Goal: Transaction & Acquisition: Purchase product/service

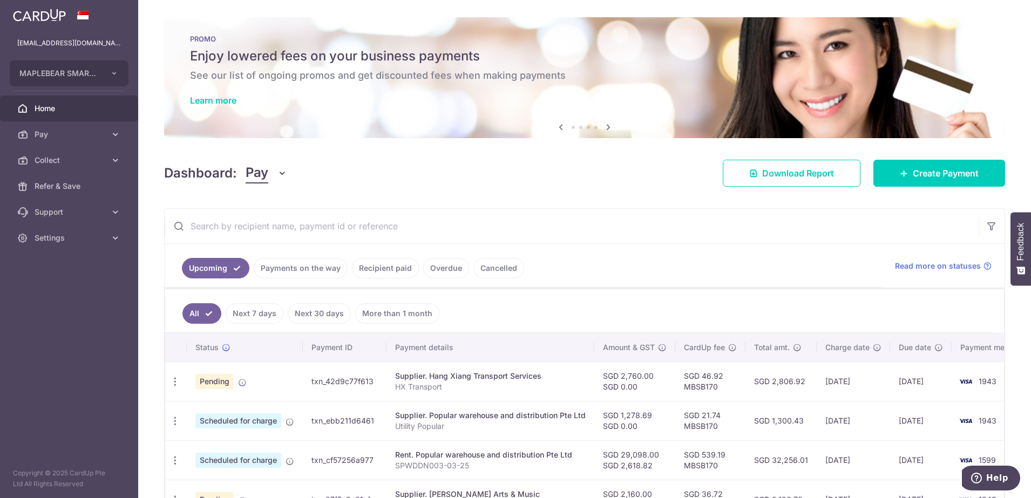
click at [50, 107] on span "Home" at bounding box center [70, 108] width 71 height 11
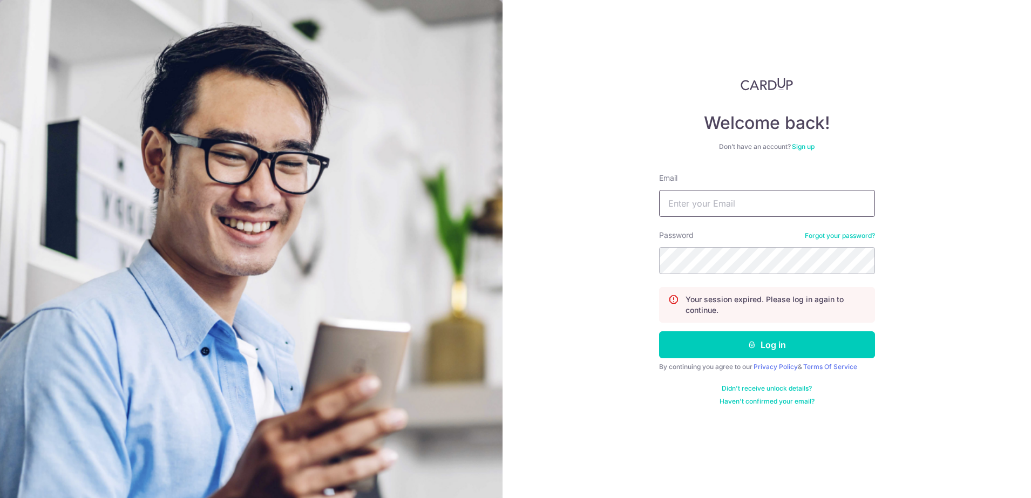
type input "[EMAIL_ADDRESS][DOMAIN_NAME]"
click at [750, 349] on icon "submit" at bounding box center [752, 345] width 9 height 9
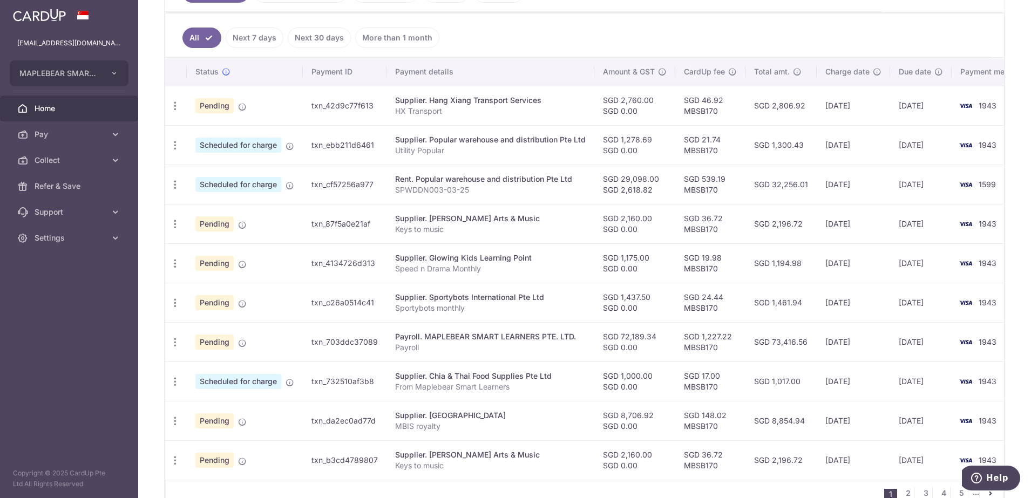
scroll to position [343, 0]
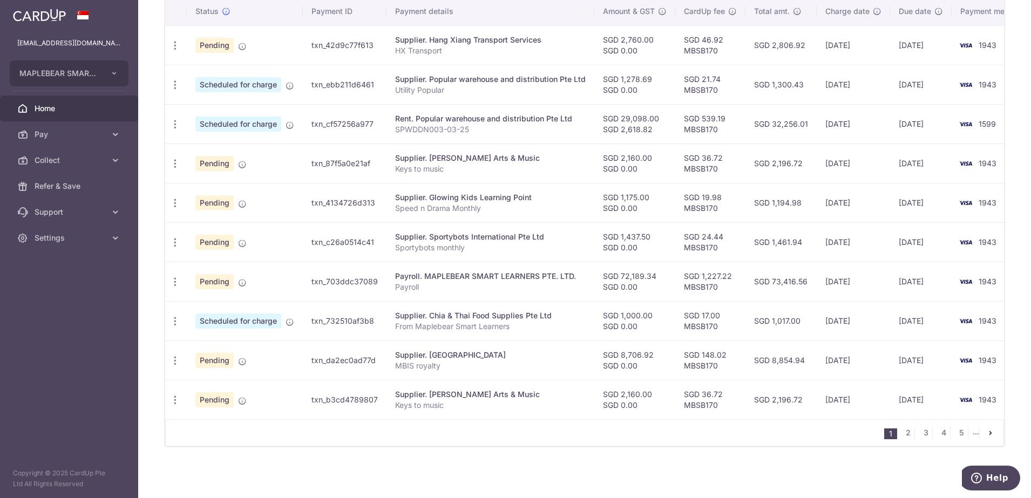
click at [481, 351] on div "Supplier. [GEOGRAPHIC_DATA]" at bounding box center [490, 355] width 191 height 11
click at [481, 351] on div "Supplier. MAPLEBEAR INTERNATIONAL SCHOOLHOUSE" at bounding box center [490, 355] width 191 height 11
click at [178, 355] on icon "button" at bounding box center [174, 360] width 11 height 11
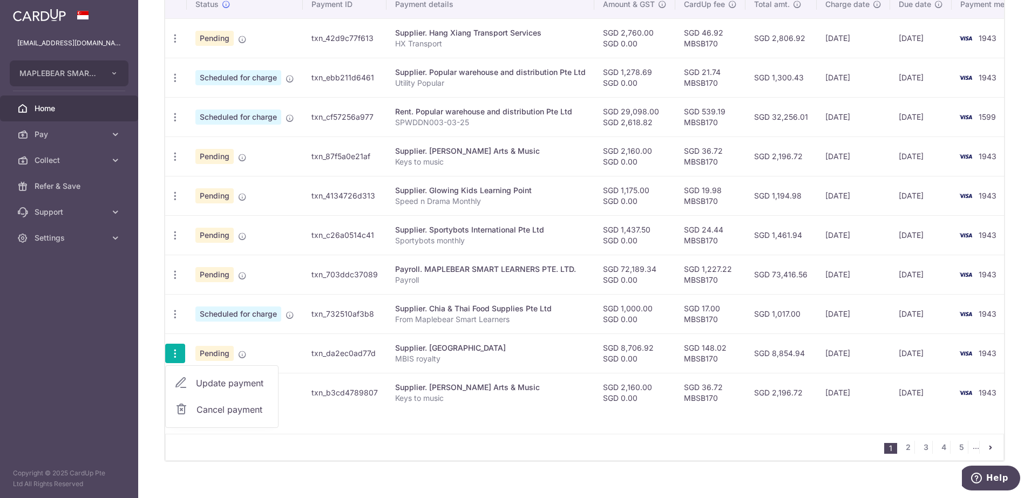
click at [193, 381] on link "Update payment" at bounding box center [222, 383] width 112 height 26
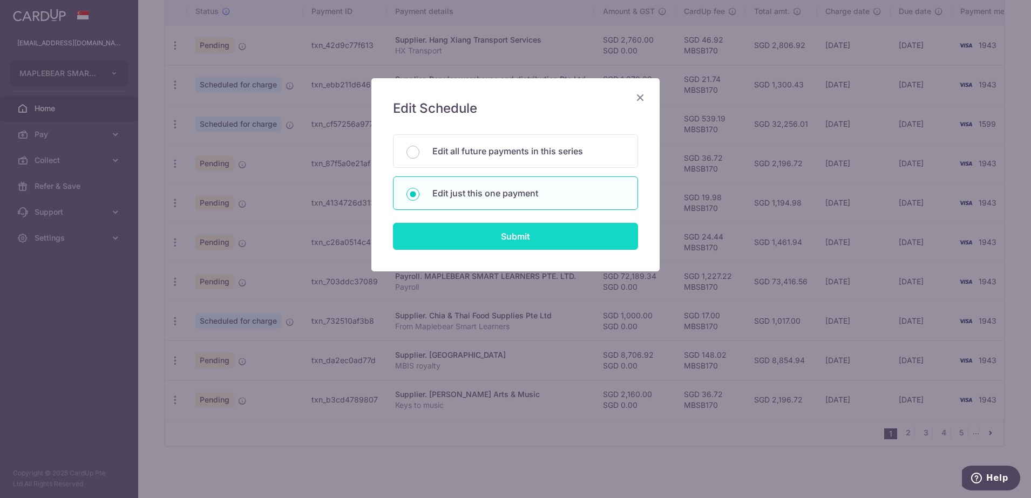
click at [504, 236] on input "Submit" at bounding box center [515, 236] width 245 height 27
radio input "true"
type input "8,706.92"
type input "0.00"
type input "[DATE]"
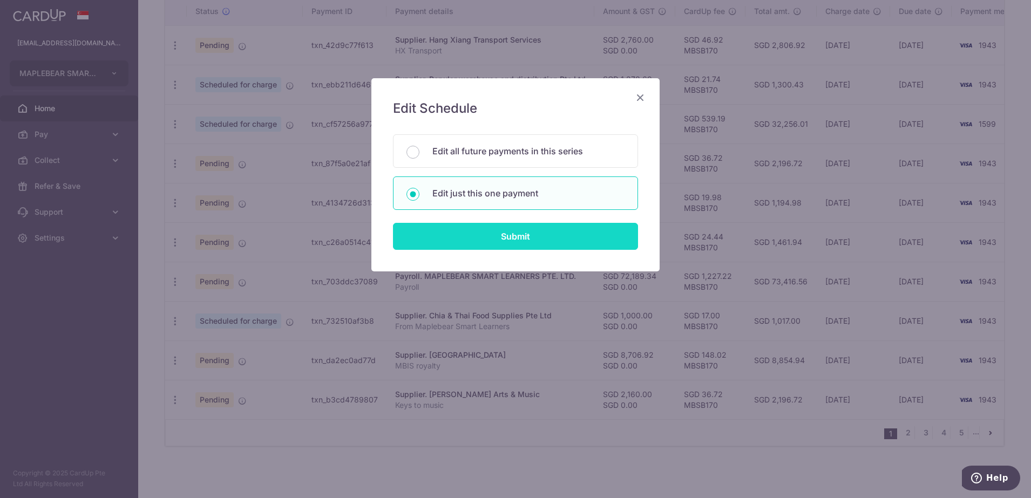
type input "MBIS royalty"
type input "MBSB170"
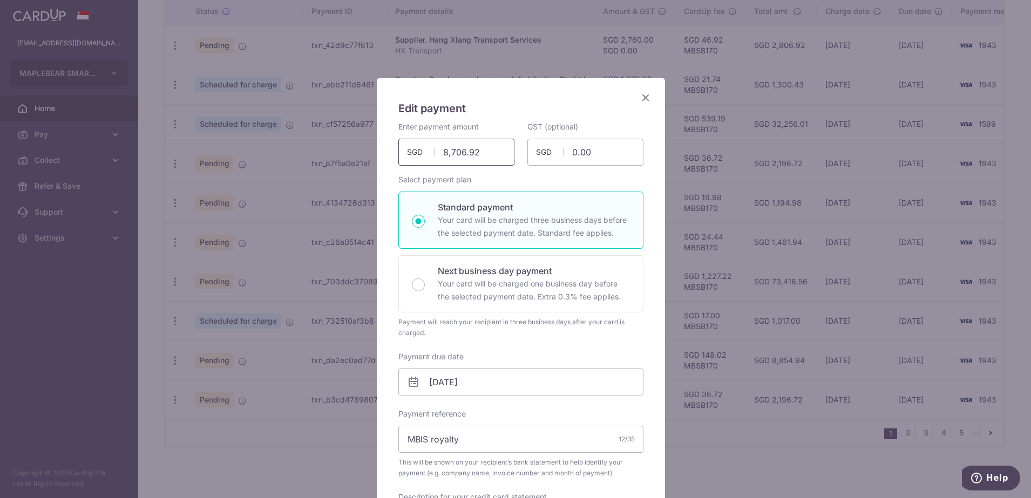
drag, startPoint x: 493, startPoint y: 151, endPoint x: 347, endPoint y: 140, distance: 146.7
click at [347, 140] on div "Edit payment By clicking apply, you will make changes to all payments to MAPLEB…" at bounding box center [515, 249] width 1031 height 498
click at [727, 425] on div "Edit payment By clicking apply, you will make changes to all payments to MAPLEB…" at bounding box center [515, 249] width 1031 height 498
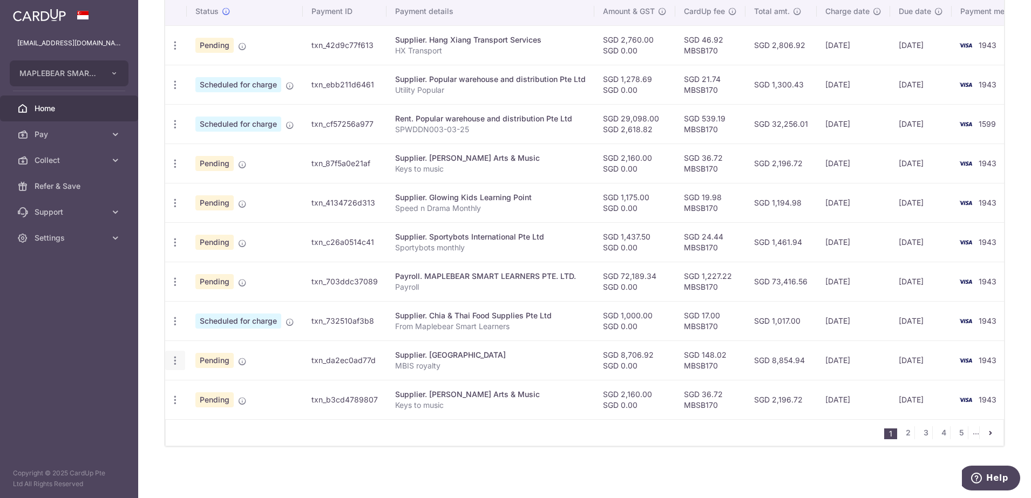
click at [174, 355] on icon "button" at bounding box center [174, 360] width 11 height 11
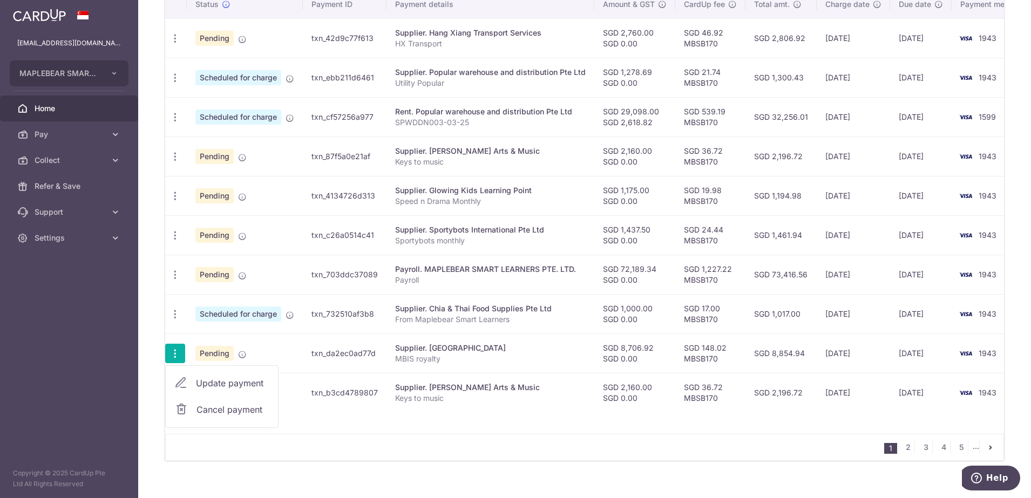
click at [196, 382] on span "Update payment" at bounding box center [232, 383] width 73 height 13
click at [196, 382] on body "maggieyeo@maplebear.sg MAPLEBEAR SMART LEARNERS PTE. LTD. Add new company MAPLE…" at bounding box center [515, 249] width 1031 height 498
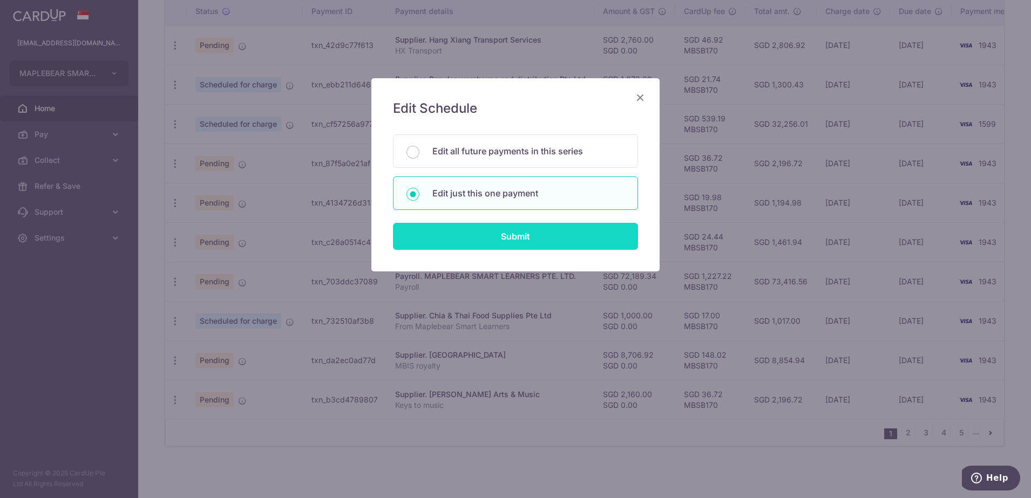
click at [455, 233] on input "Submit" at bounding box center [515, 236] width 245 height 27
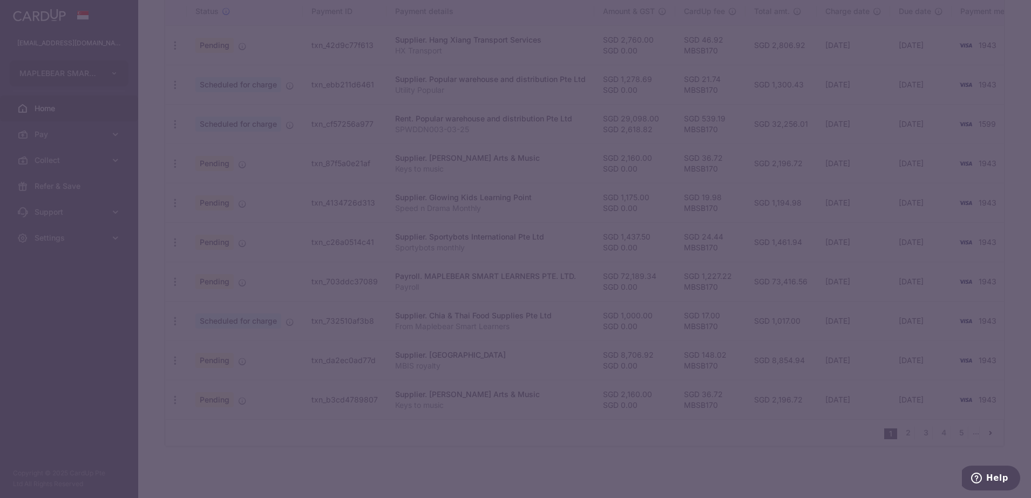
type input "8,706.92"
radio input "true"
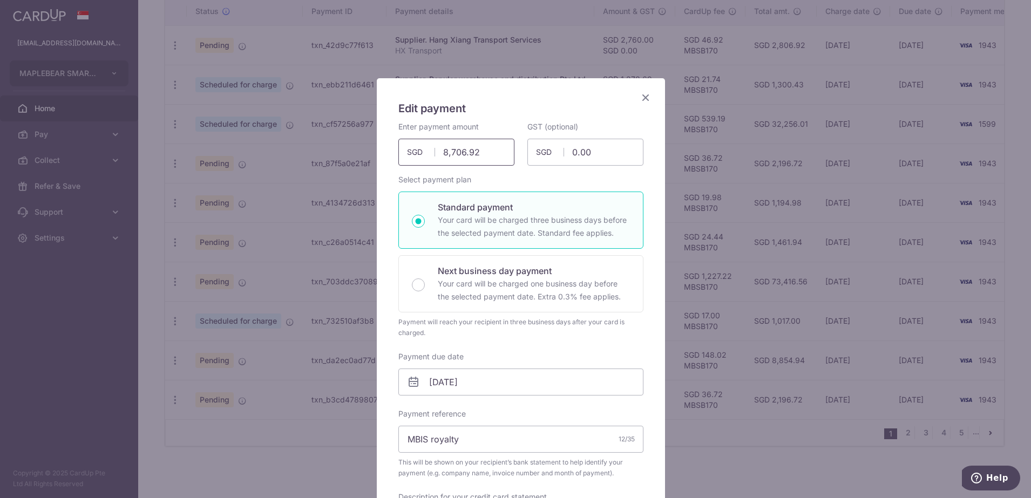
drag, startPoint x: 480, startPoint y: 153, endPoint x: 404, endPoint y: 157, distance: 76.2
click at [404, 157] on div "8,706.92 8706.92 SGD" at bounding box center [456, 152] width 116 height 27
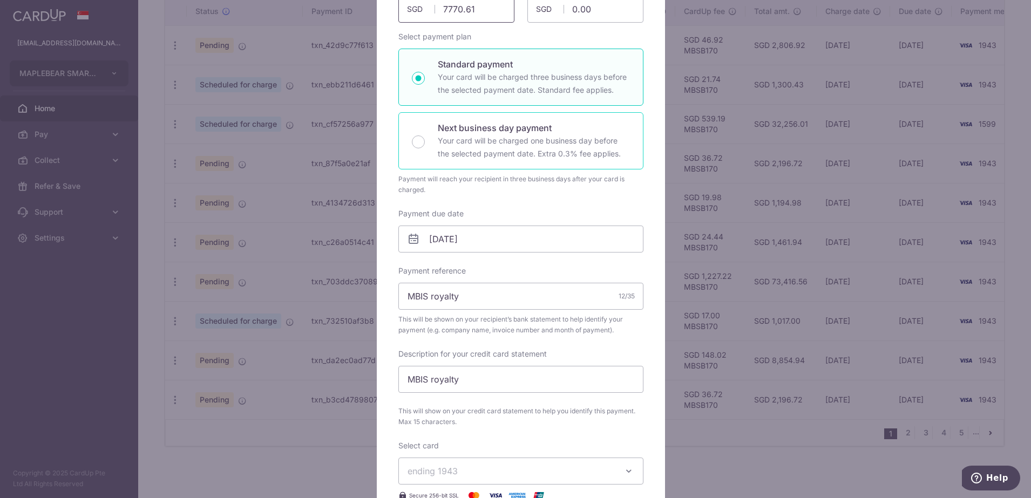
scroll to position [202, 0]
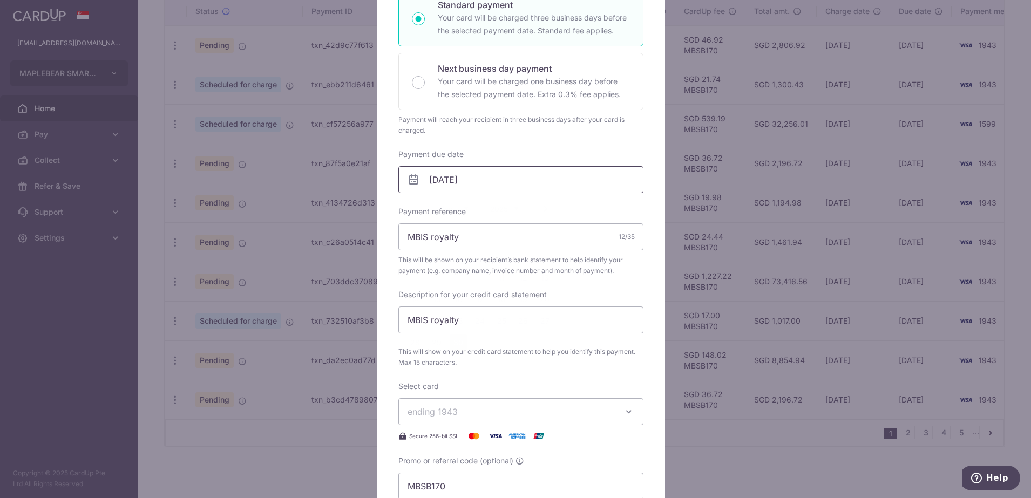
type input "7,770.61"
click at [505, 182] on input "[DATE]" at bounding box center [520, 179] width 245 height 27
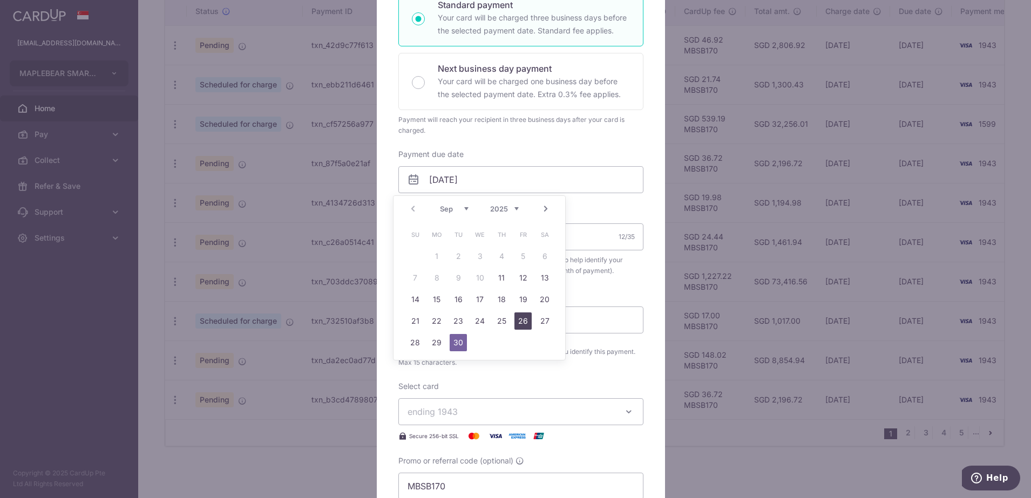
click at [526, 325] on link "26" at bounding box center [522, 321] width 17 height 17
type input "[DATE]"
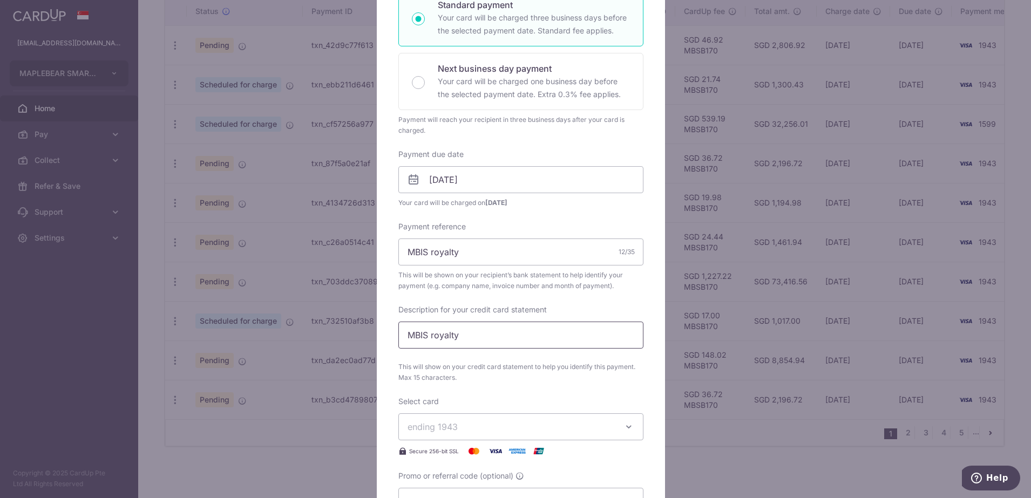
click at [473, 334] on input "MBIS royalty" at bounding box center [520, 335] width 245 height 27
drag, startPoint x: 425, startPoint y: 333, endPoint x: 388, endPoint y: 337, distance: 38.0
click at [388, 337] on div "Edit payment By clicking apply, you will make changes to all payments to MAPLEB…" at bounding box center [521, 288] width 288 height 825
click at [453, 342] on input "royalty Ju" at bounding box center [520, 335] width 245 height 27
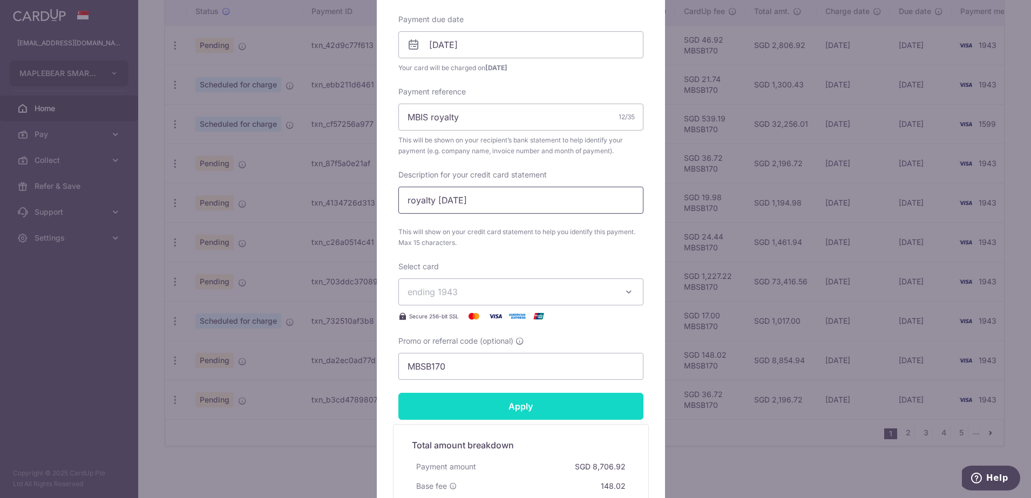
type input "royalty Jul"
click at [498, 412] on input "Apply" at bounding box center [520, 406] width 245 height 27
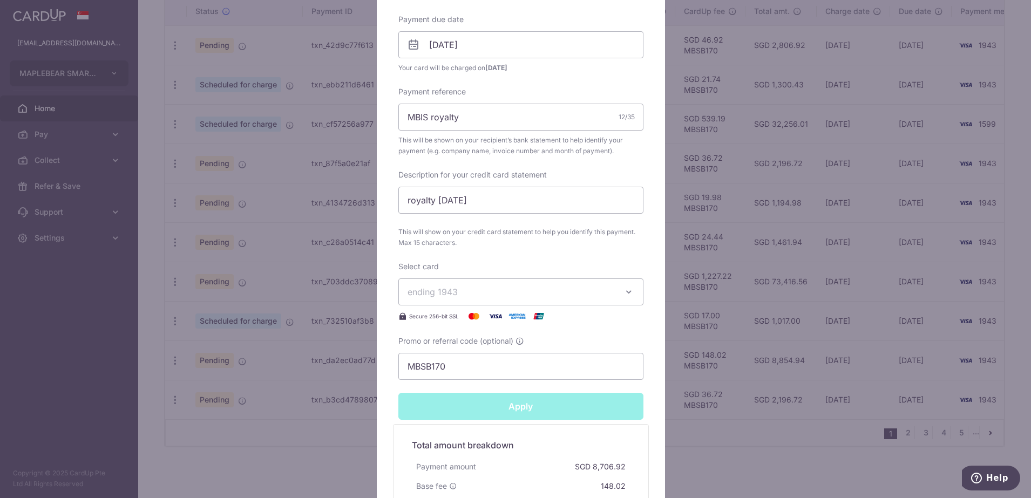
type input "Successfully Applied"
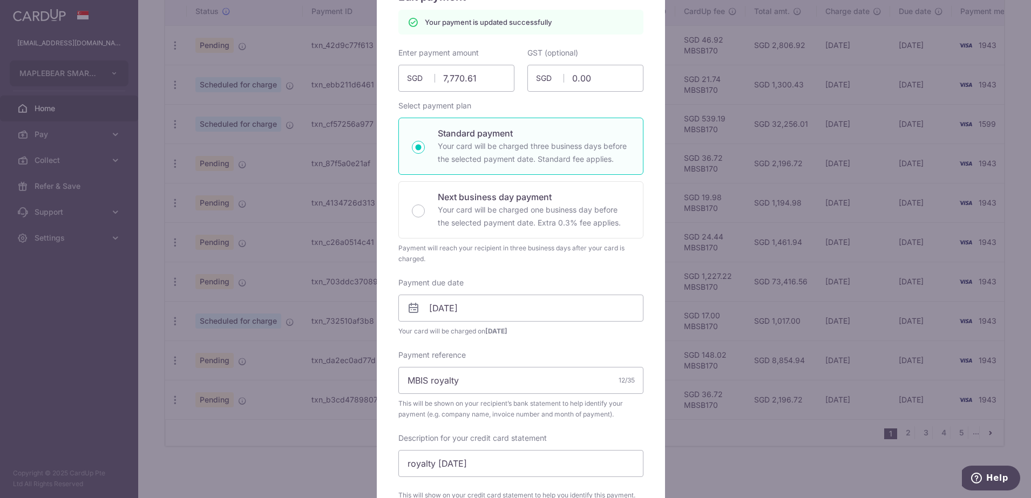
scroll to position [0, 0]
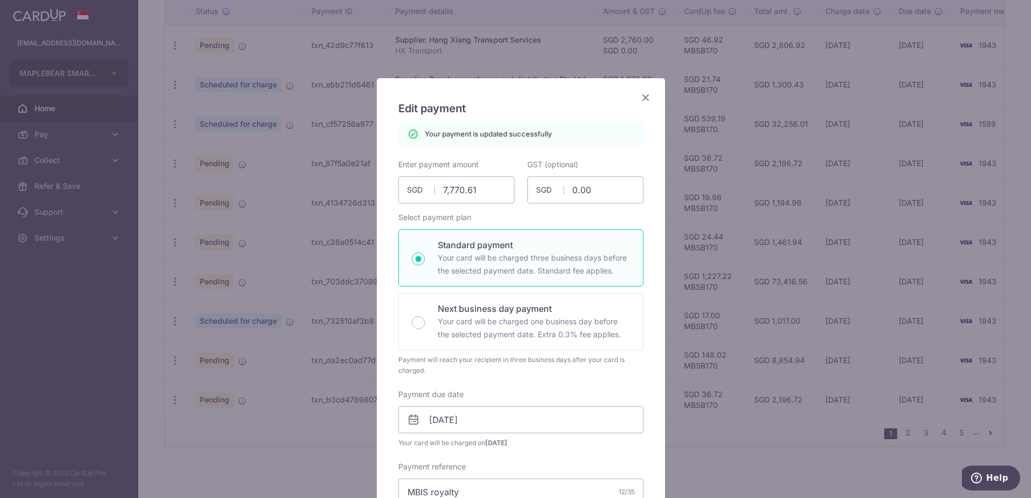
click at [642, 98] on icon "Close" at bounding box center [645, 97] width 13 height 13
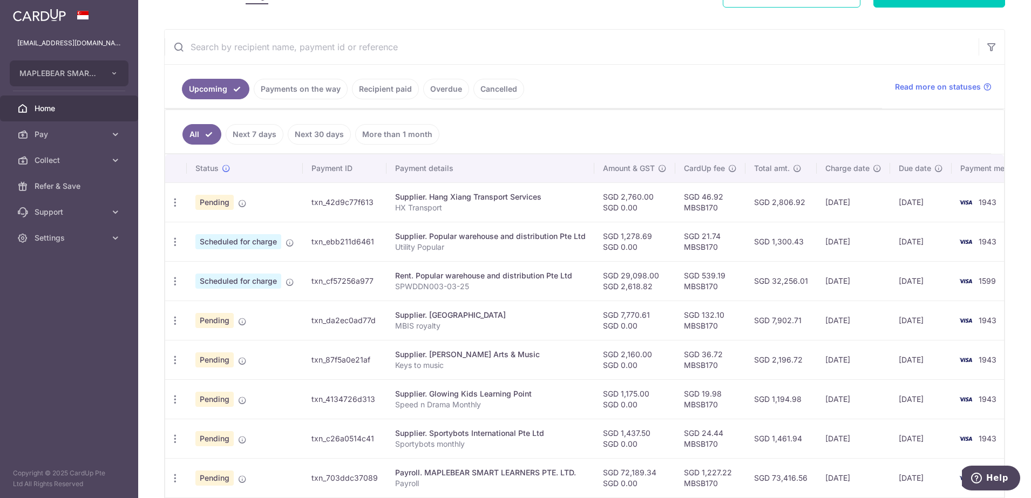
scroll to position [202, 0]
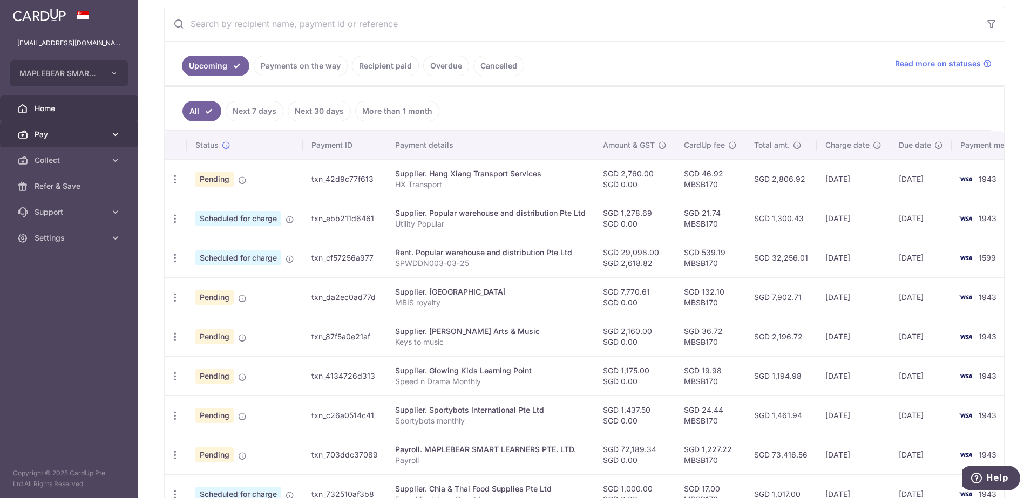
click at [112, 134] on icon at bounding box center [115, 134] width 11 height 11
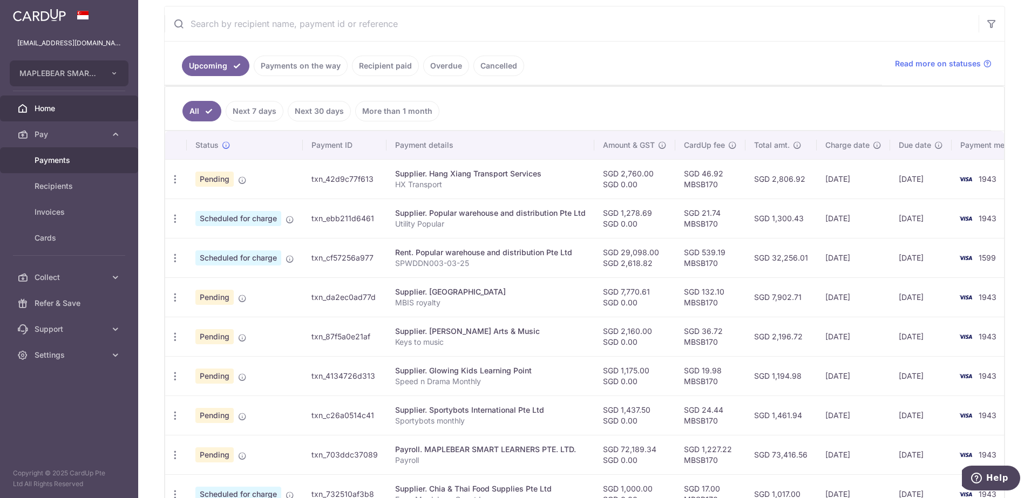
click at [73, 161] on span "Payments" at bounding box center [70, 160] width 71 height 11
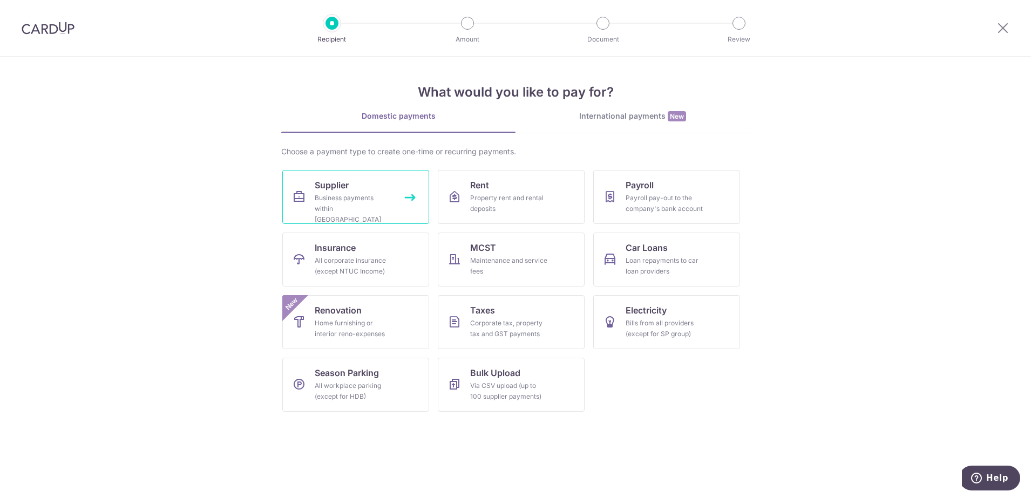
click at [343, 200] on div "Business payments within Singapore" at bounding box center [354, 209] width 78 height 32
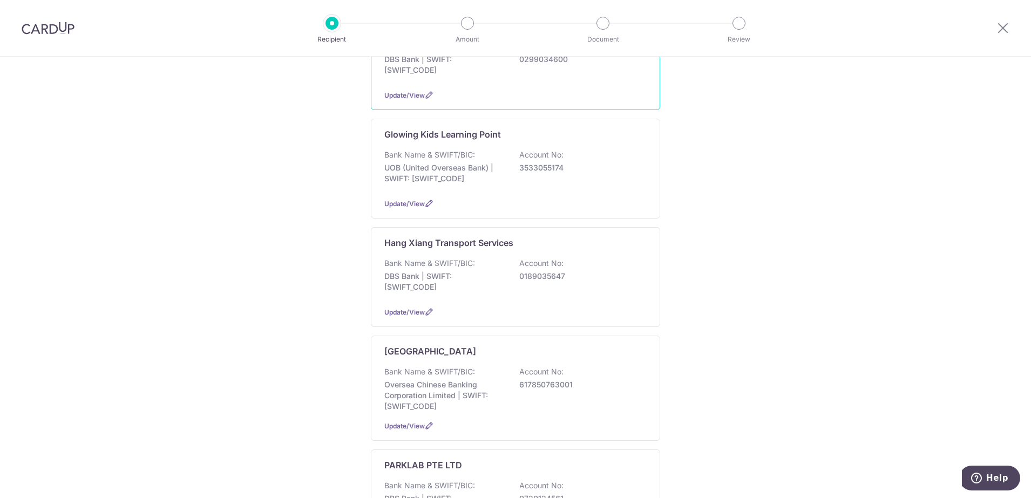
scroll to position [337, 0]
click at [537, 365] on p "Account No:" at bounding box center [541, 370] width 44 height 11
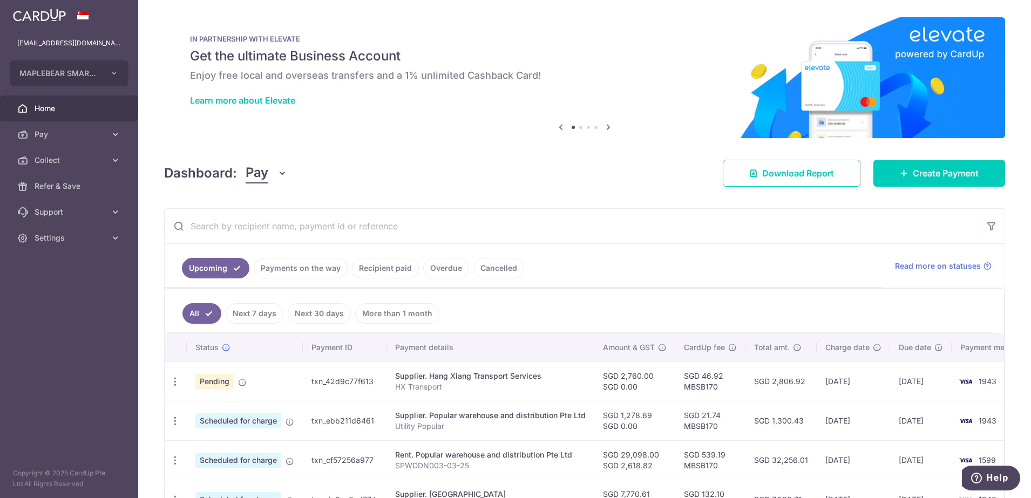
click at [480, 378] on div "Supplier. Hang Xiang Transport Services" at bounding box center [490, 376] width 191 height 11
click at [177, 384] on icon "button" at bounding box center [174, 381] width 11 height 11
click at [201, 464] on span "Upload doc" at bounding box center [232, 464] width 73 height 13
click at [201, 464] on span "Scheduled for charge" at bounding box center [238, 460] width 86 height 15
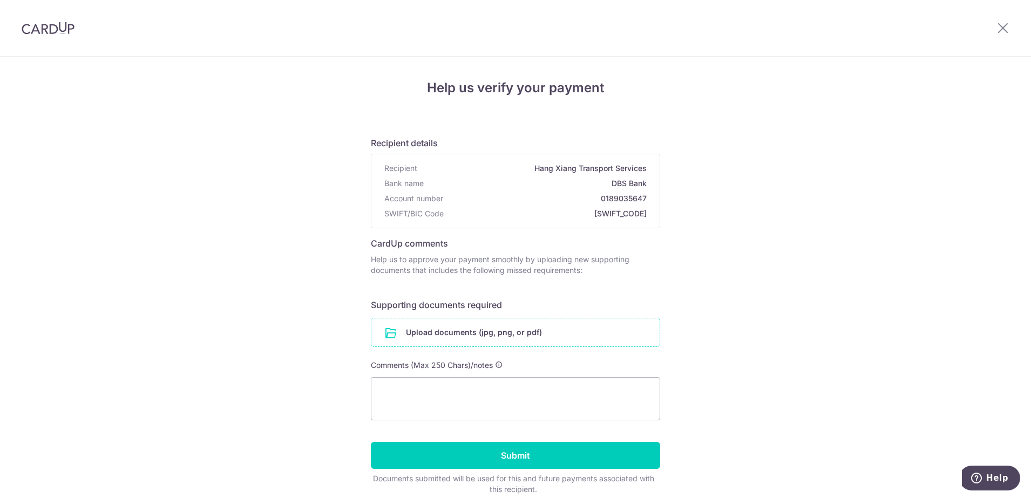
click at [526, 336] on input "file" at bounding box center [515, 332] width 288 height 28
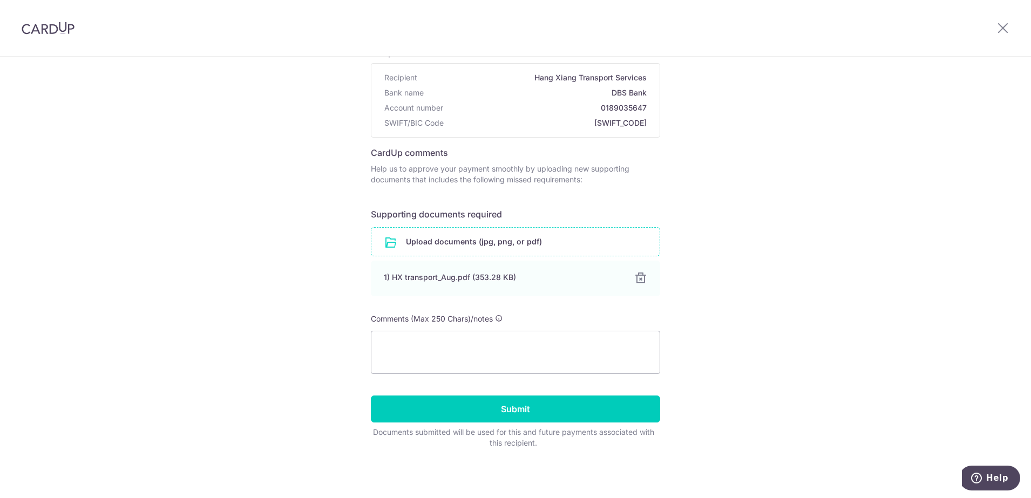
scroll to position [92, 0]
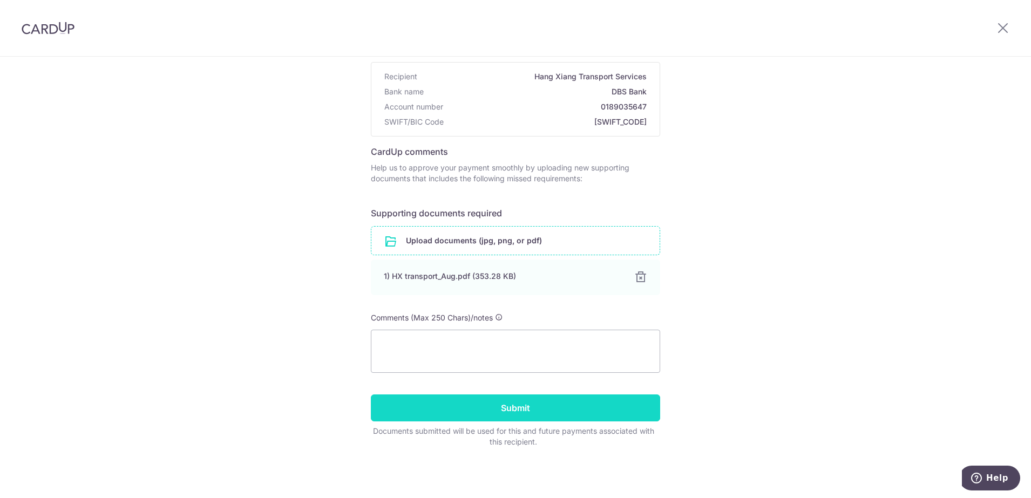
click at [500, 408] on input "Submit" at bounding box center [515, 408] width 289 height 27
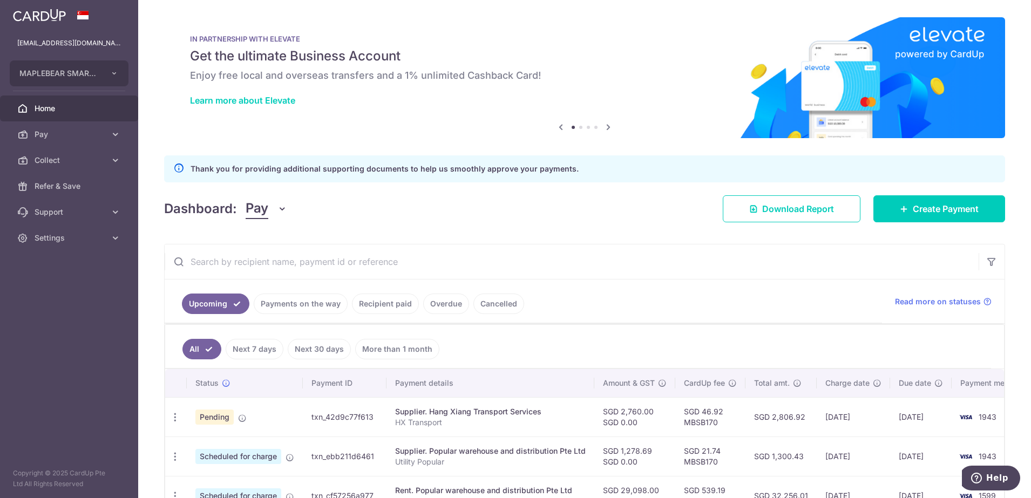
scroll to position [135, 0]
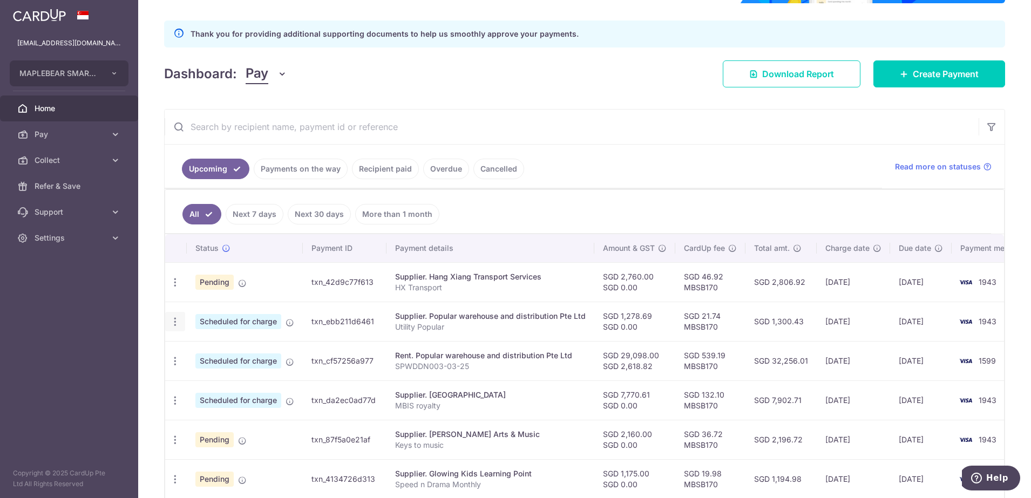
click at [177, 325] on icon "button" at bounding box center [174, 321] width 11 height 11
click at [177, 323] on icon "button" at bounding box center [174, 321] width 11 height 11
click at [234, 354] on span "Update payment" at bounding box center [232, 351] width 73 height 13
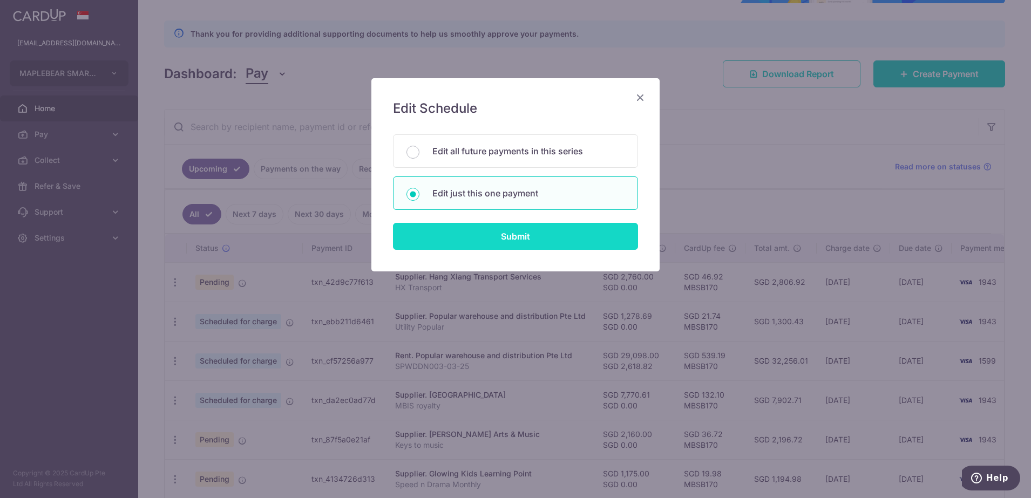
click at [503, 236] on input "Submit" at bounding box center [515, 236] width 245 height 27
radio input "true"
type input "1,278.69"
type input "0.00"
type input "26/09/2025"
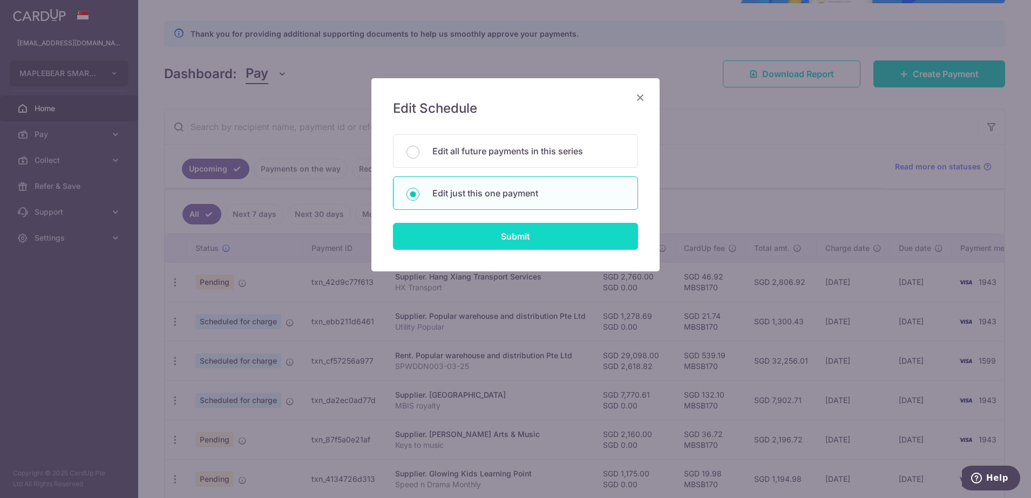
type input "Utility Popular"
type input "MBSB170"
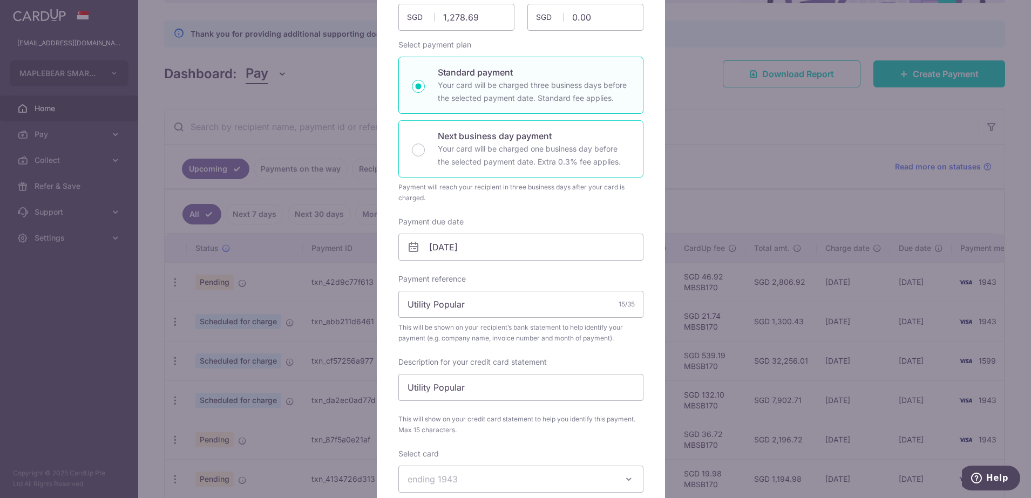
scroll to position [0, 0]
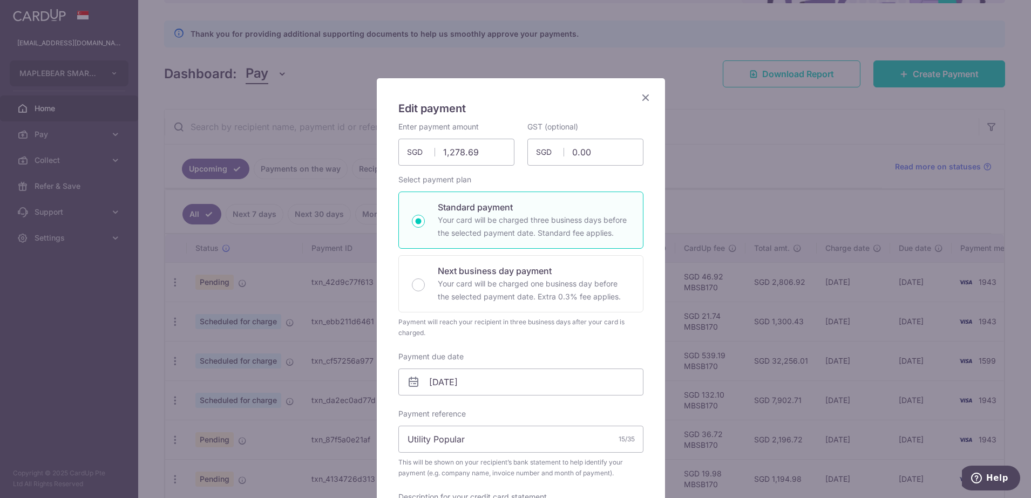
click at [639, 100] on icon "Close" at bounding box center [645, 97] width 13 height 13
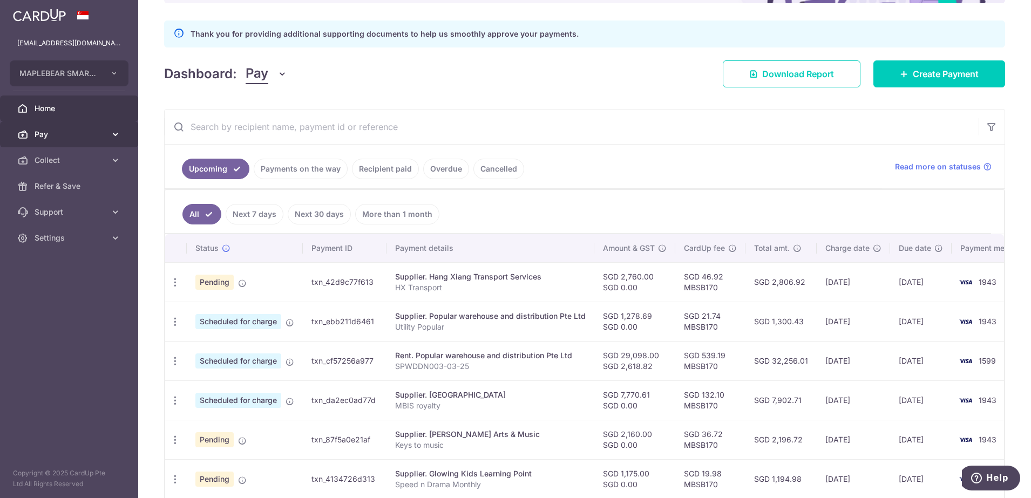
click at [58, 130] on span "Pay" at bounding box center [70, 134] width 71 height 11
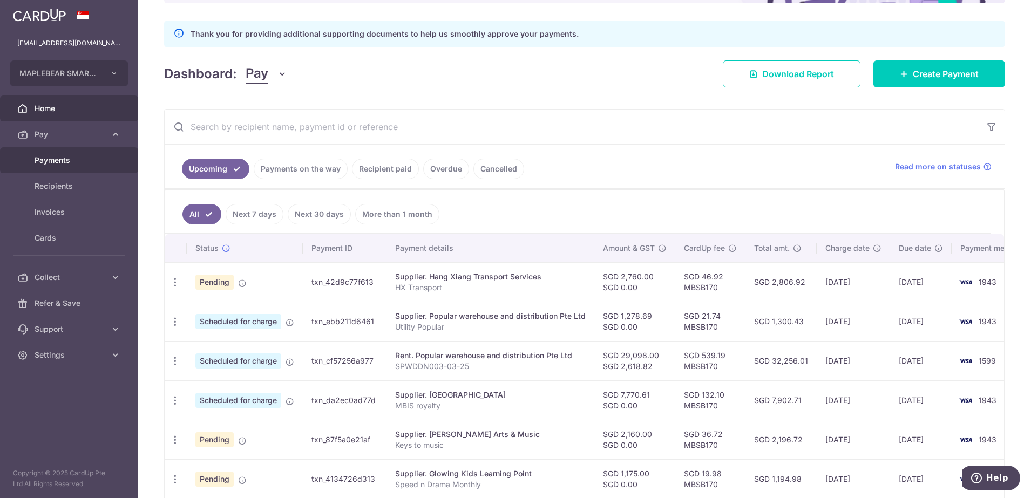
click at [58, 164] on span "Payments" at bounding box center [70, 160] width 71 height 11
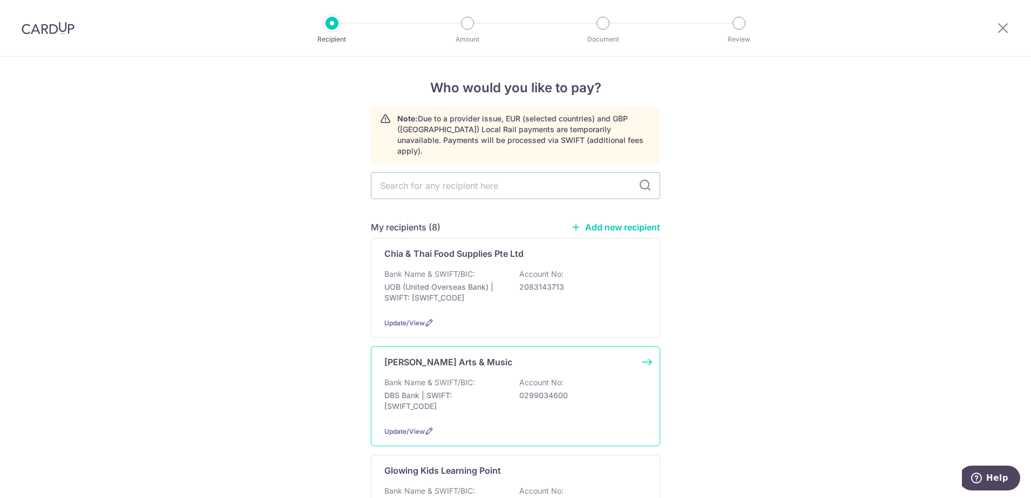
scroll to position [405, 0]
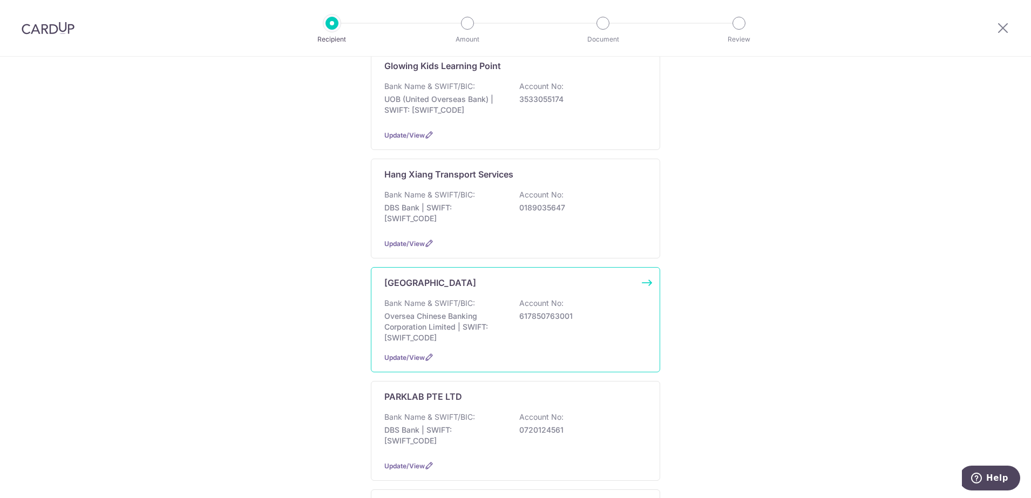
click at [459, 321] on p "Oversea Chinese Banking Corporation Limited | SWIFT: [SWIFT_CODE]" at bounding box center [444, 327] width 121 height 32
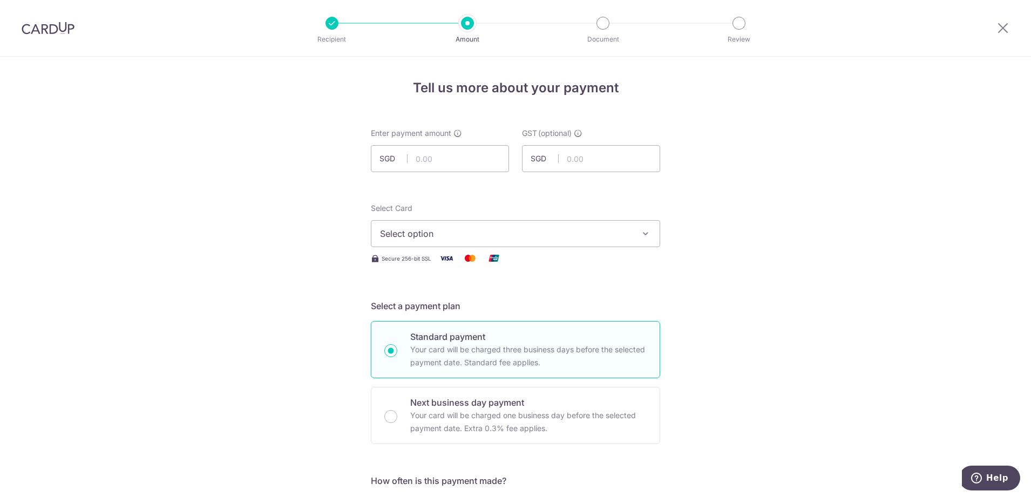
click at [420, 236] on span "Select option" at bounding box center [506, 233] width 252 height 13
click at [418, 311] on span "**** 1943" at bounding box center [426, 310] width 40 height 13
click at [415, 156] on input "text" at bounding box center [440, 158] width 138 height 27
type input "1,595.76"
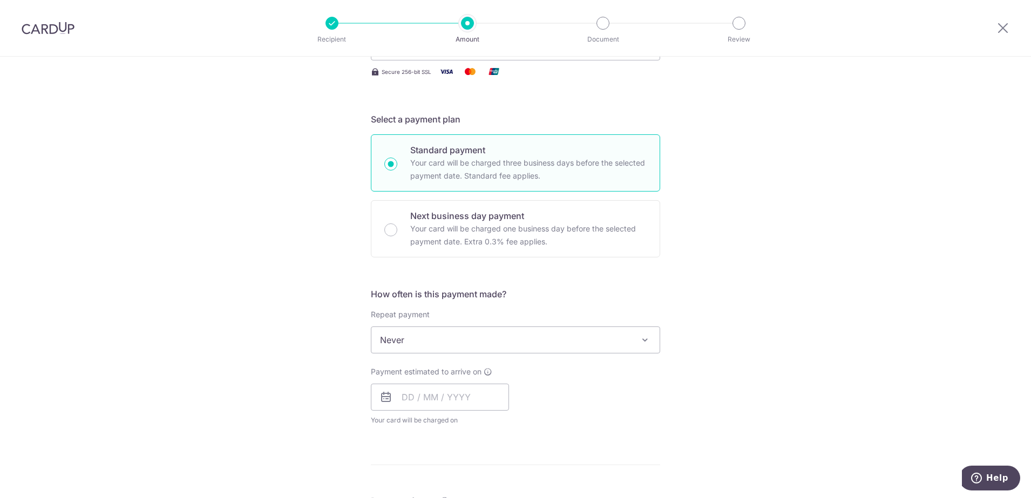
scroll to position [202, 0]
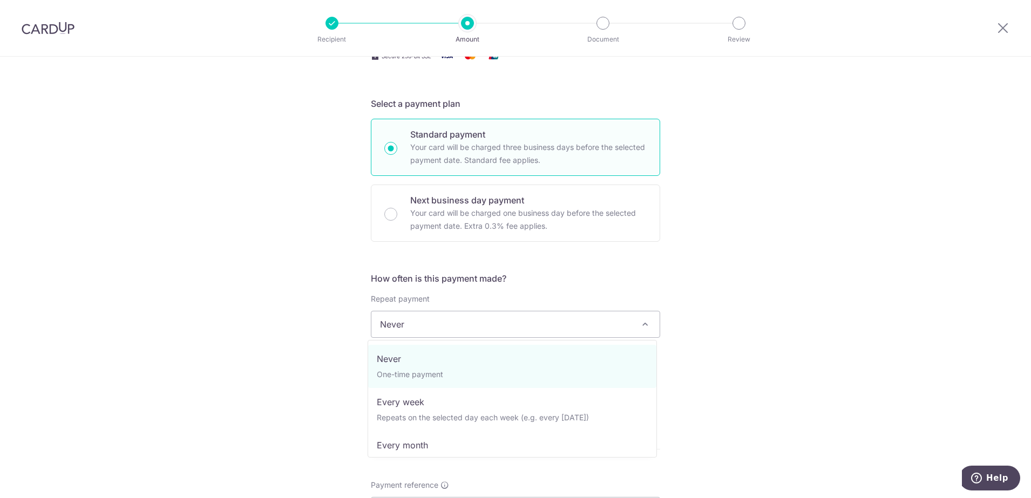
click at [437, 327] on span "Never" at bounding box center [515, 324] width 288 height 26
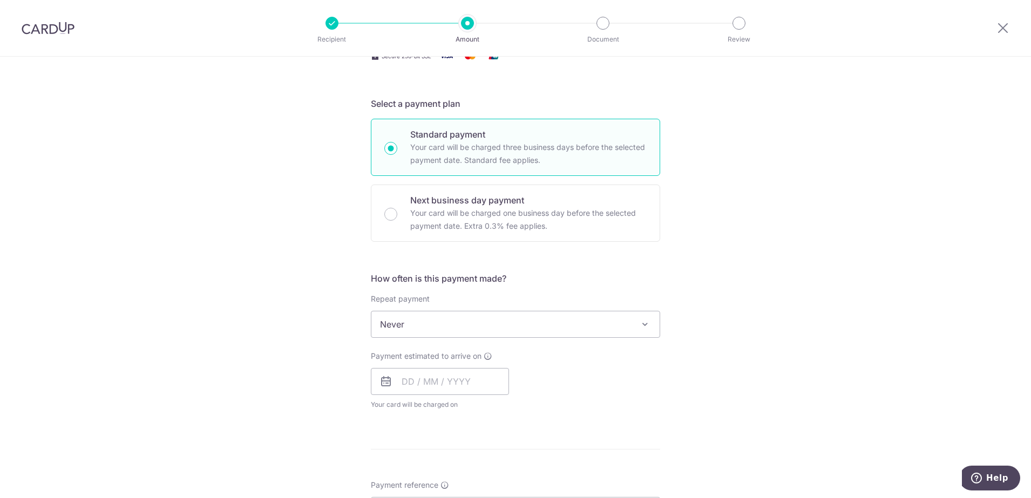
scroll to position [270, 0]
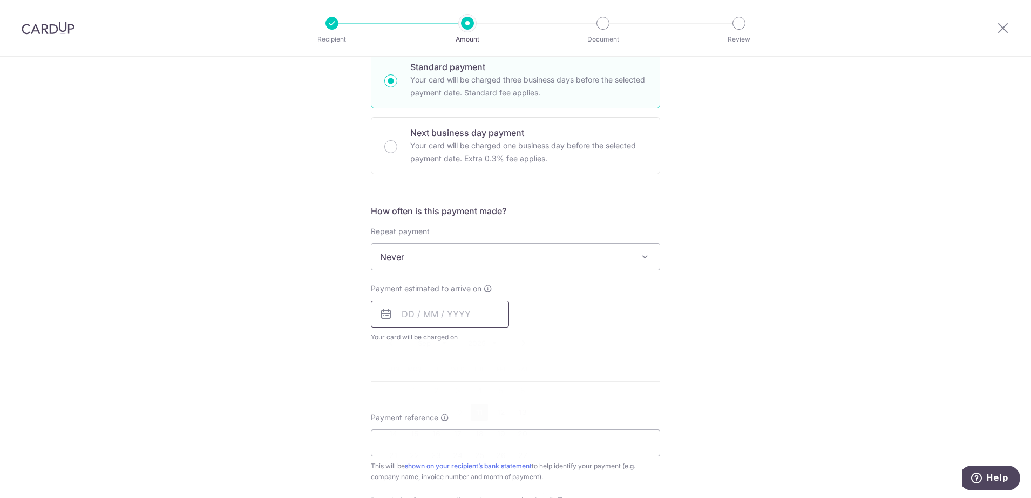
click at [463, 314] on input "text" at bounding box center [440, 314] width 138 height 27
click at [500, 458] on link "26" at bounding box center [500, 455] width 17 height 17
type input "[DATE]"
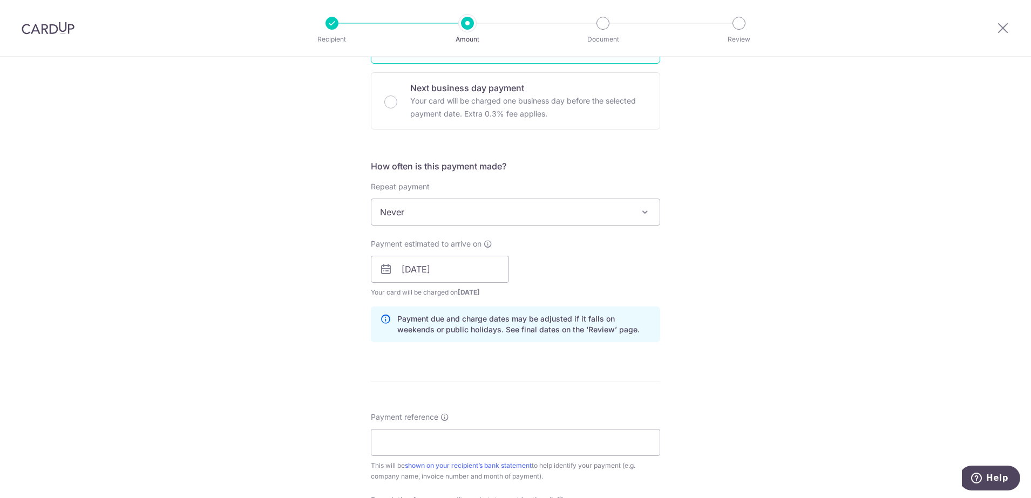
scroll to position [405, 0]
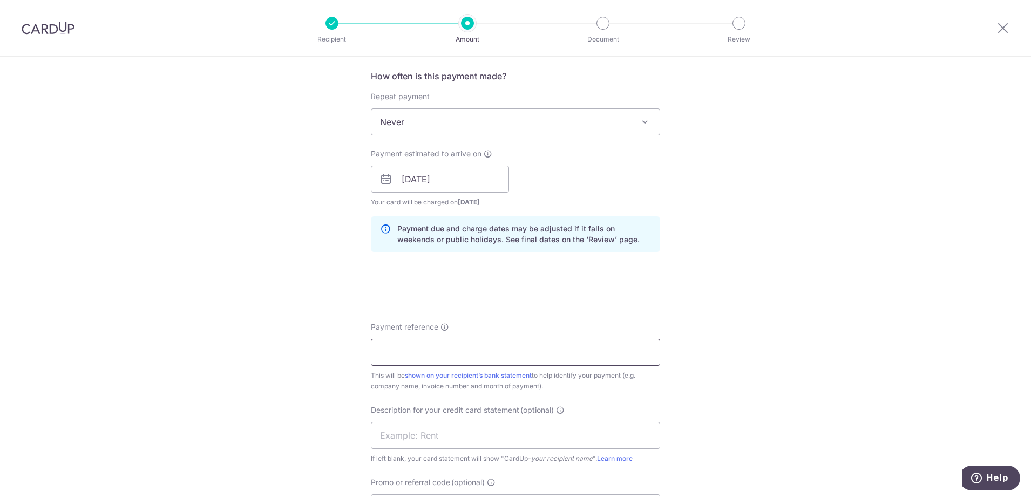
click at [455, 354] on input "Payment reference" at bounding box center [515, 352] width 289 height 27
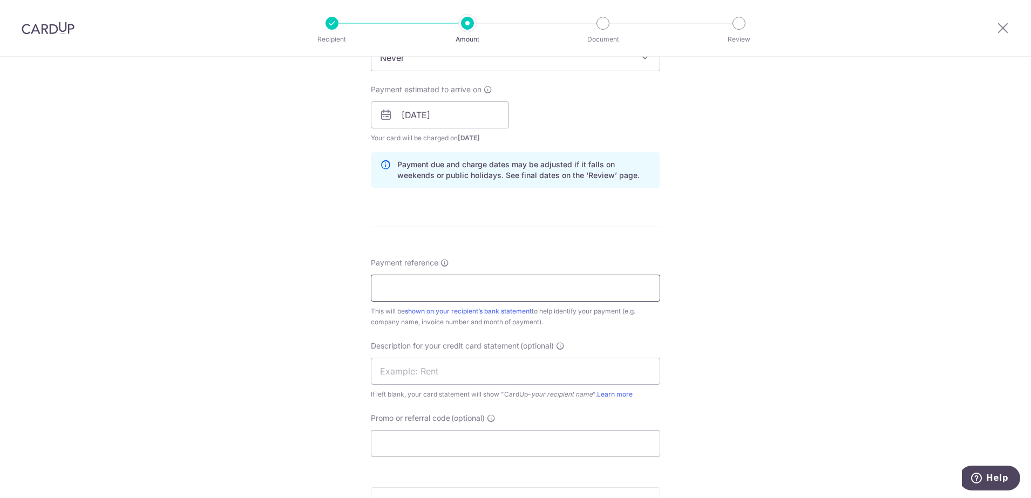
scroll to position [540, 0]
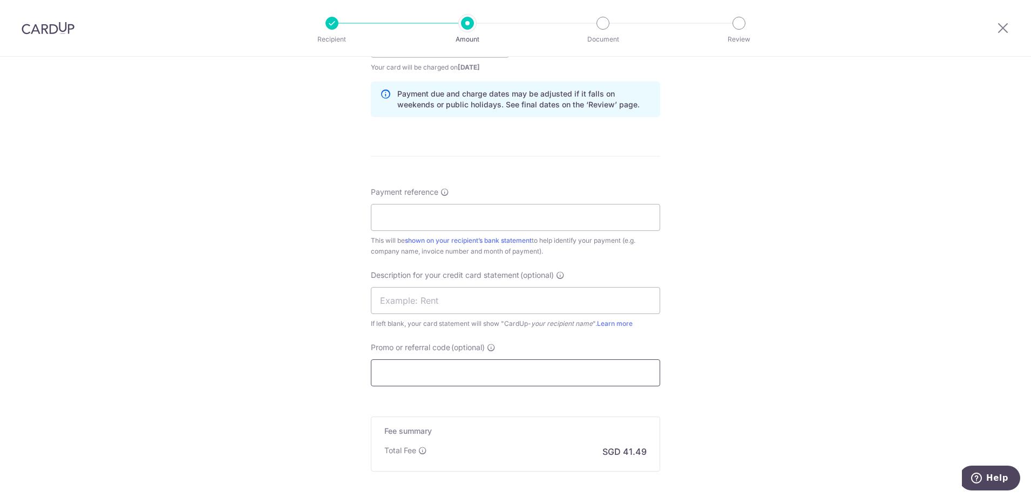
click at [384, 369] on input "Promo or referral code (optional)" at bounding box center [515, 372] width 289 height 27
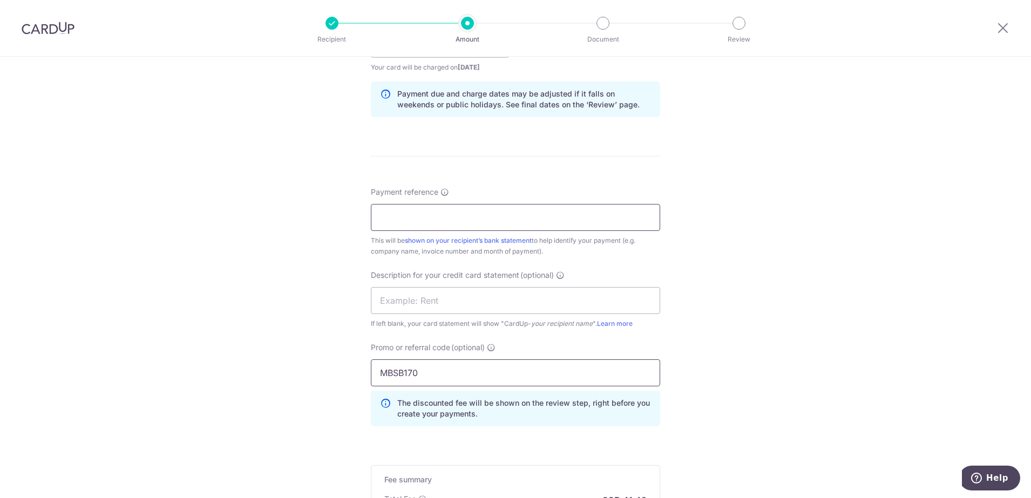
type input "MBSB170"
click at [406, 216] on input "Payment reference" at bounding box center [515, 217] width 289 height 27
type input "00005634"
click at [387, 300] on input "text" at bounding box center [515, 300] width 289 height 27
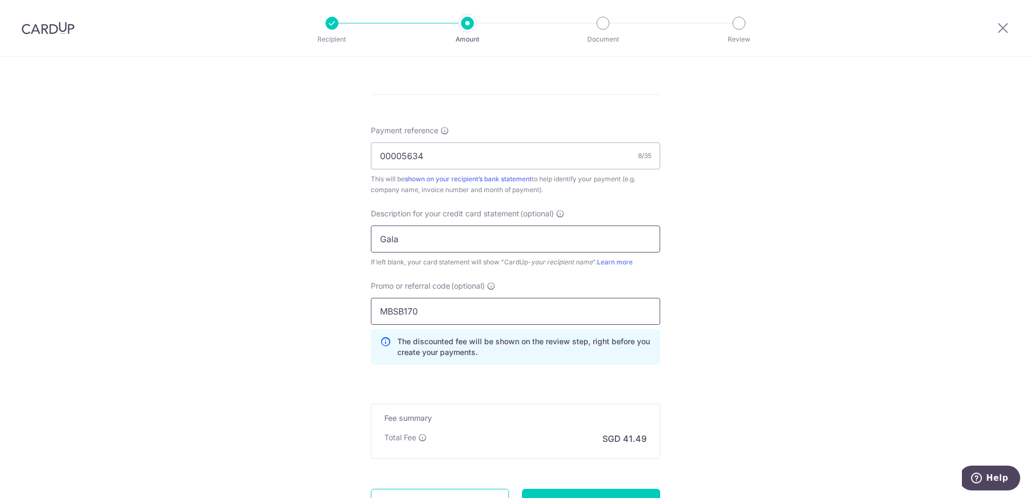
scroll to position [675, 0]
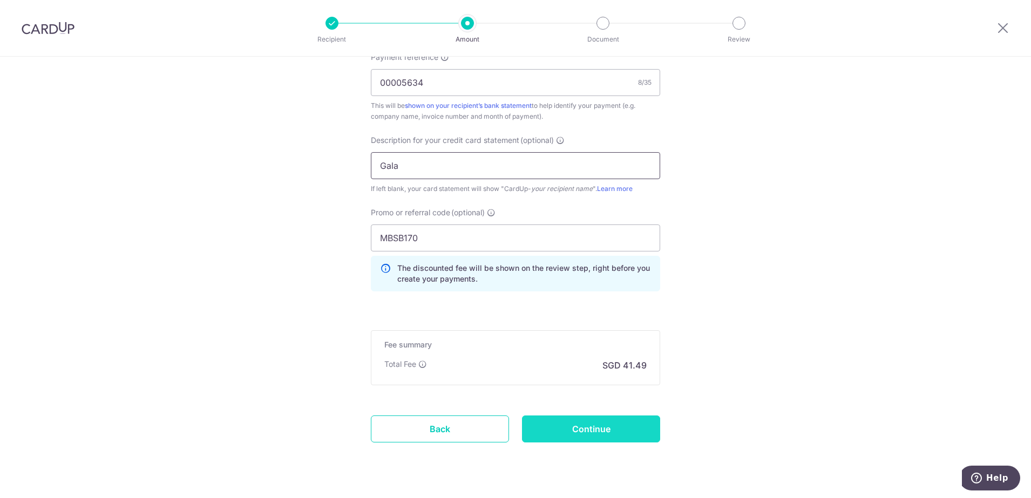
type input "Gala"
click at [589, 429] on input "Continue" at bounding box center [591, 429] width 138 height 27
type input "Create Schedule"
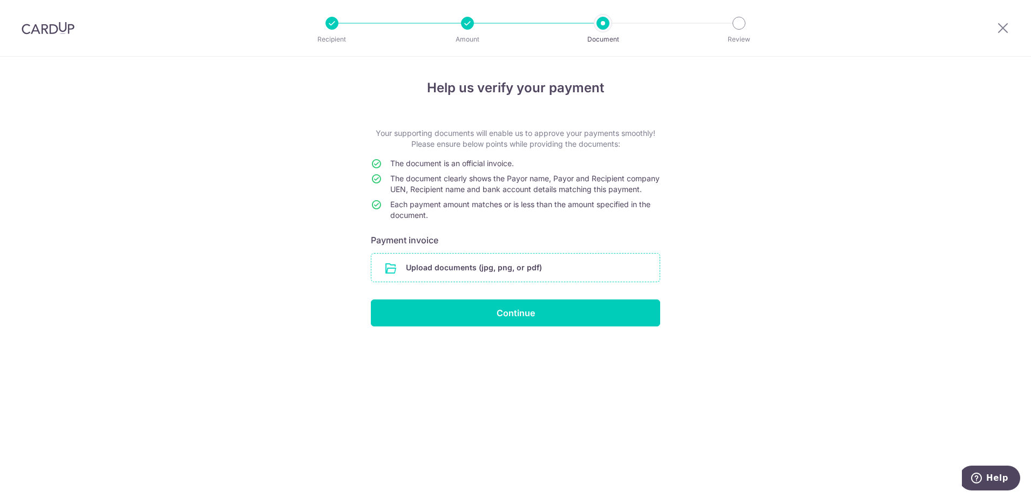
click at [511, 274] on input "file" at bounding box center [515, 268] width 288 height 28
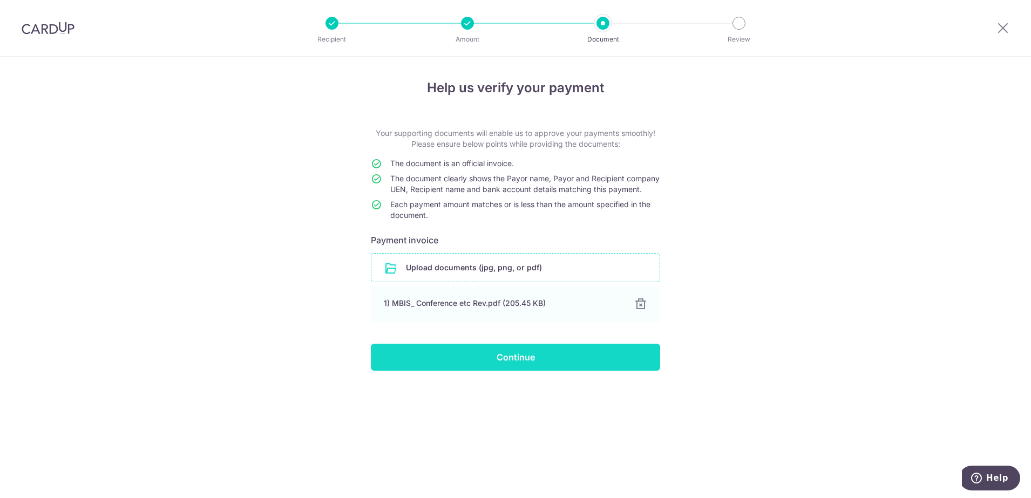
click at [521, 371] on input "Continue" at bounding box center [515, 357] width 289 height 27
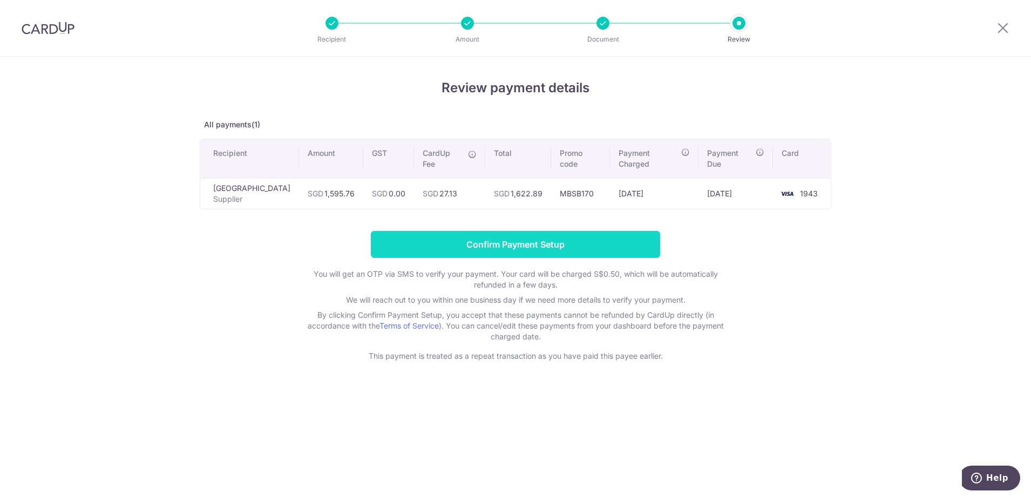
click at [545, 245] on input "Confirm Payment Setup" at bounding box center [515, 244] width 289 height 27
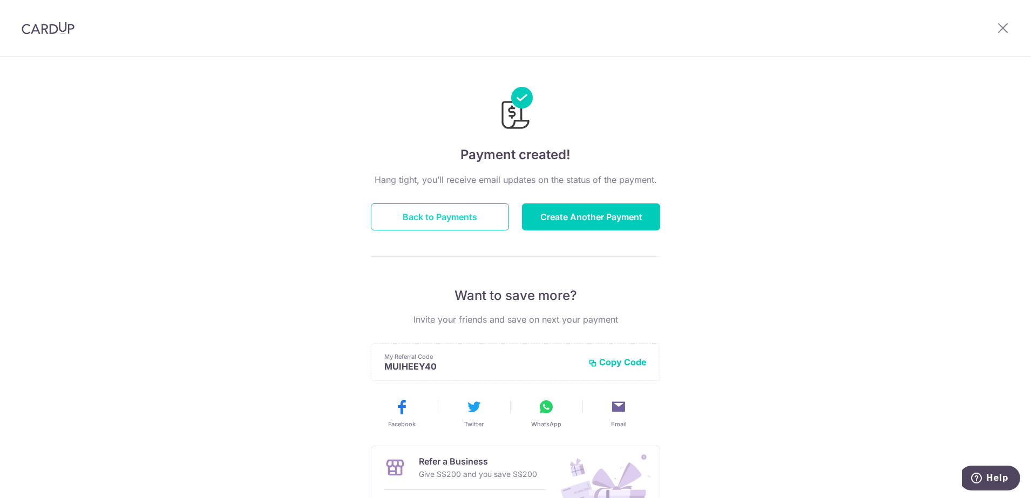
click at [427, 221] on button "Back to Payments" at bounding box center [440, 216] width 138 height 27
